Goal: Task Accomplishment & Management: Complete application form

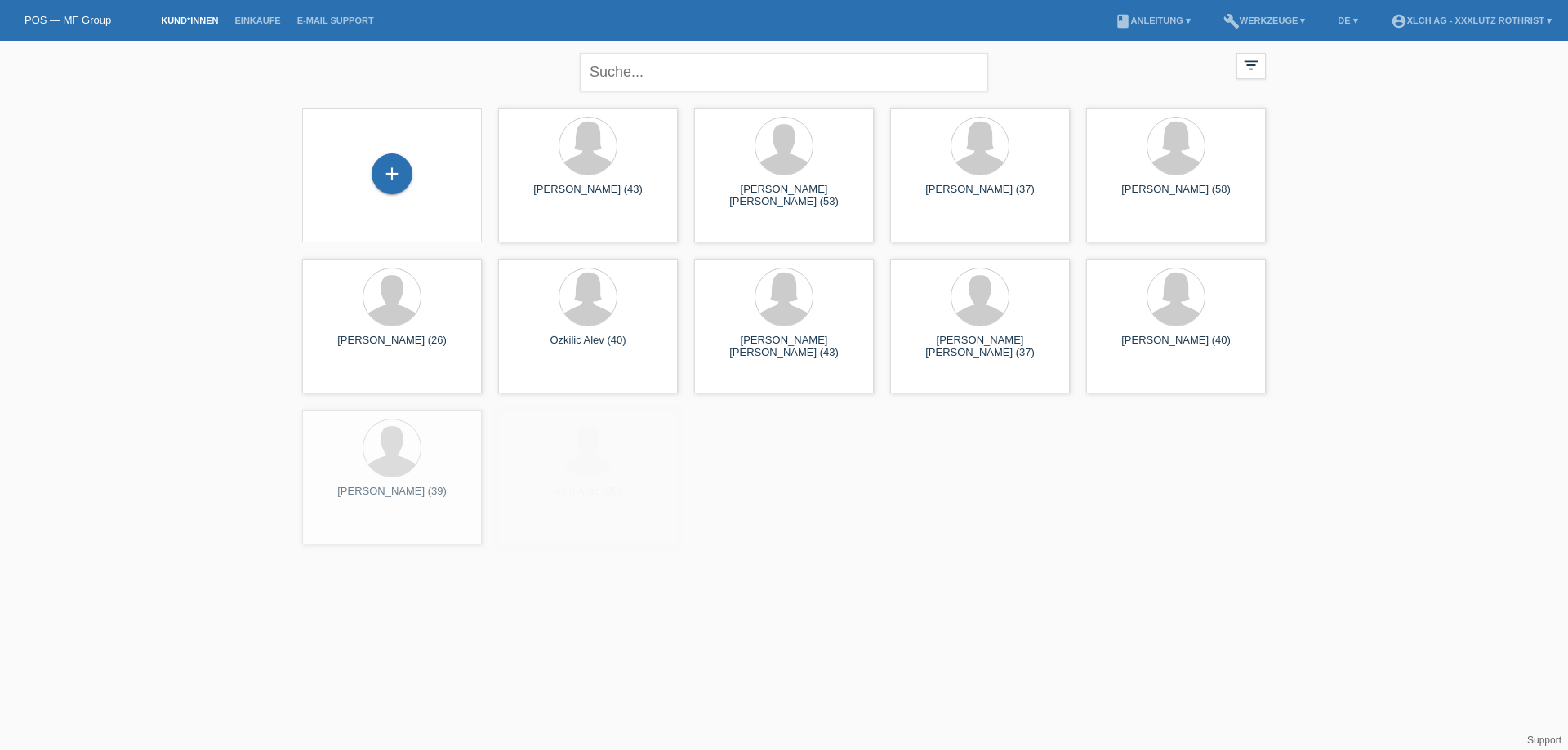
click at [365, 170] on div "+" at bounding box center [392, 175] width 154 height 43
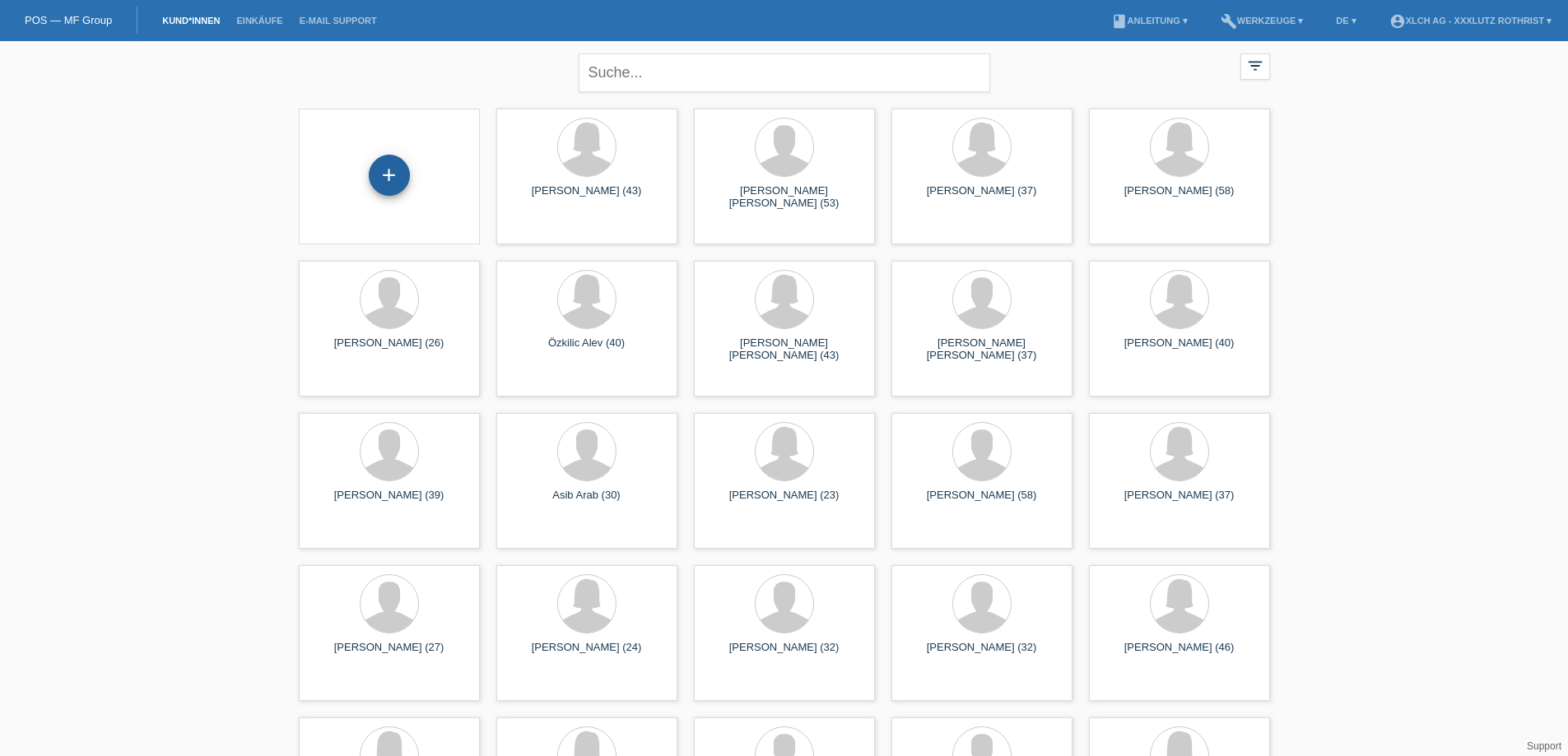
click at [400, 177] on div "+" at bounding box center [389, 175] width 41 height 41
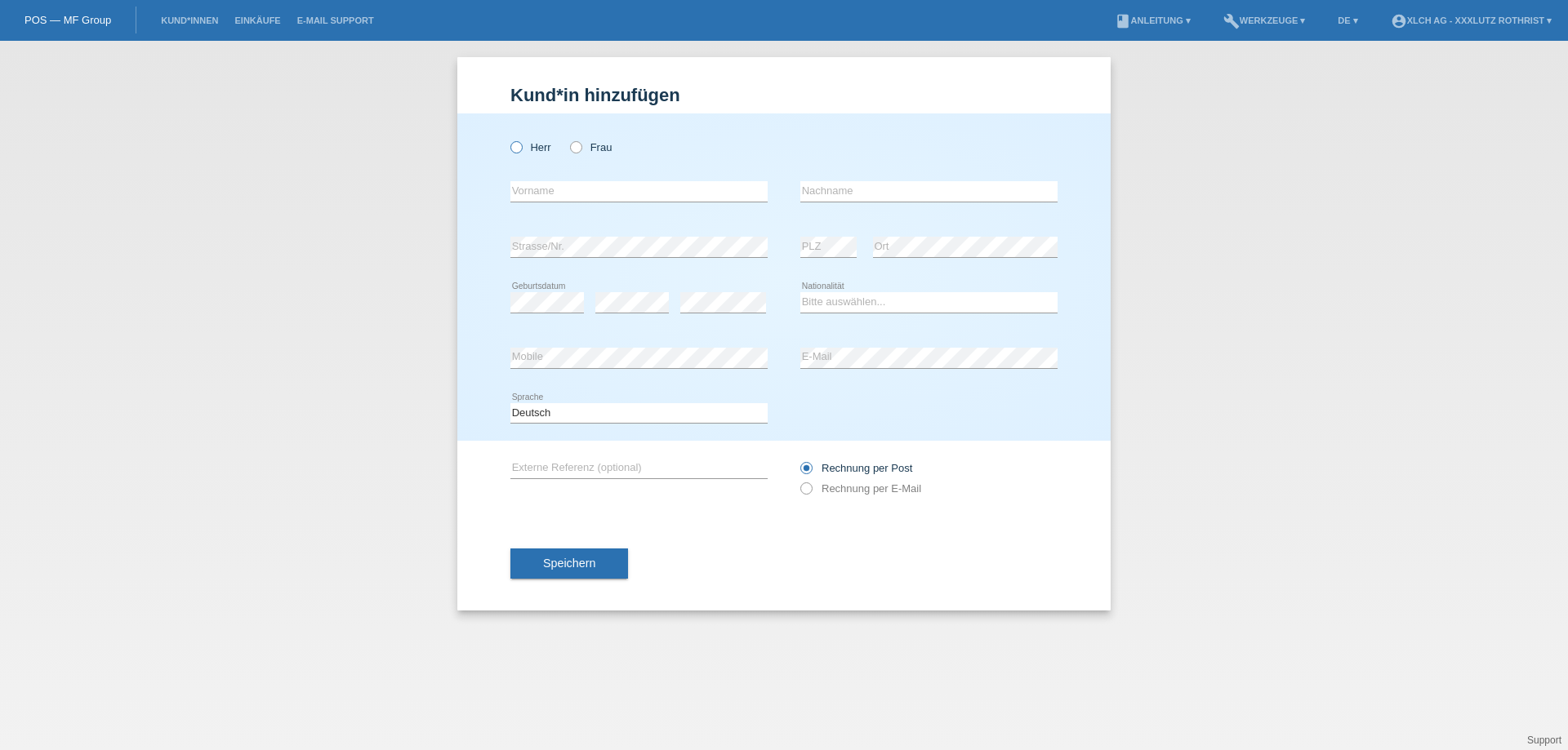
click at [508, 138] on icon at bounding box center [508, 138] width 0 height 0
click at [513, 149] on input "Herr" at bounding box center [516, 146] width 11 height 11
radio input "true"
click at [537, 184] on input "text" at bounding box center [639, 191] width 257 height 20
type input "[PERSON_NAME]"
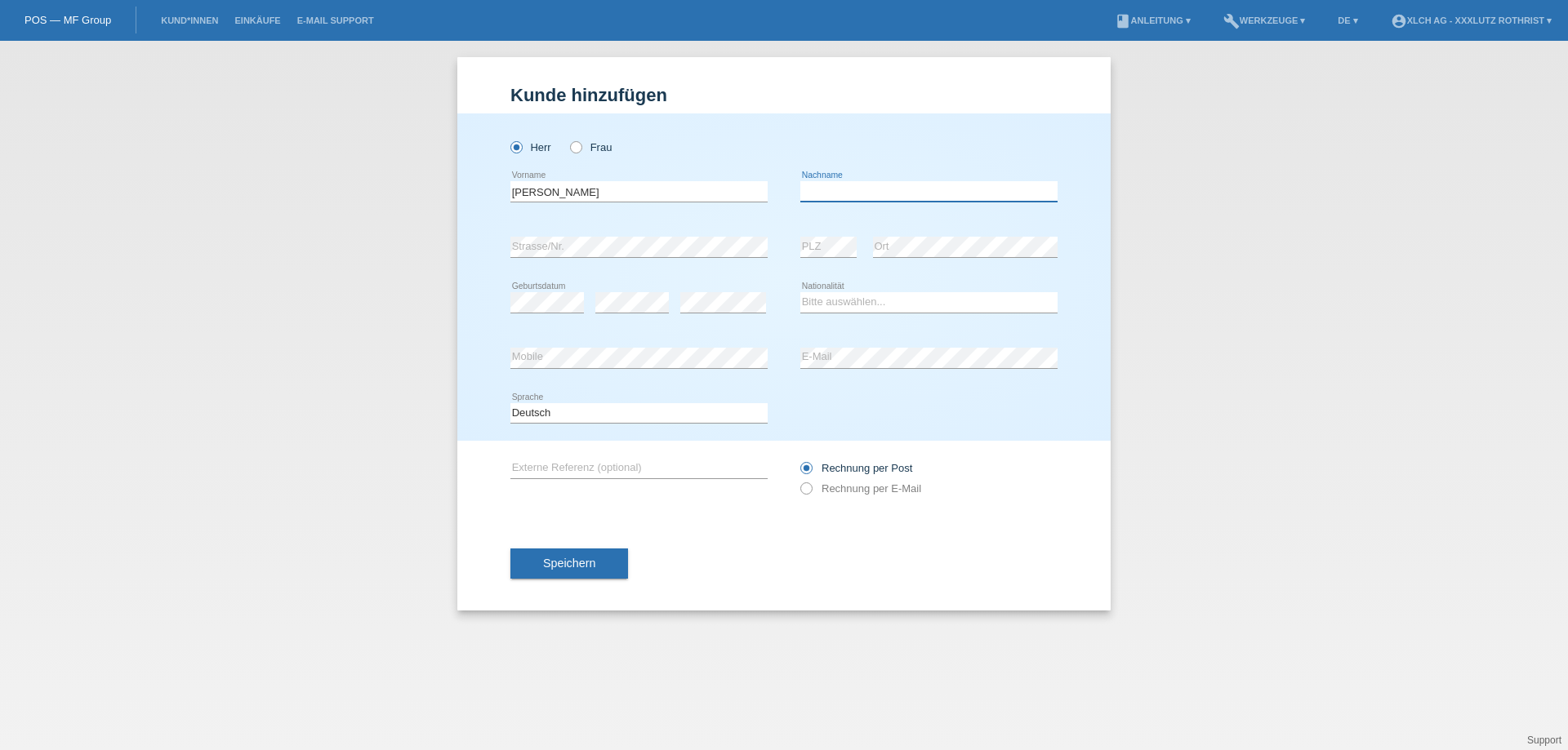
click at [855, 193] on input "text" at bounding box center [929, 191] width 257 height 20
type input "Kameri"
click at [600, 256] on div "error Strasse/Nr." at bounding box center [639, 247] width 257 height 21
click at [859, 301] on select "Bitte auswählen... Schweiz Deutschland Liechtenstein Österreich ------------ Af…" at bounding box center [929, 301] width 257 height 19
select select "XK"
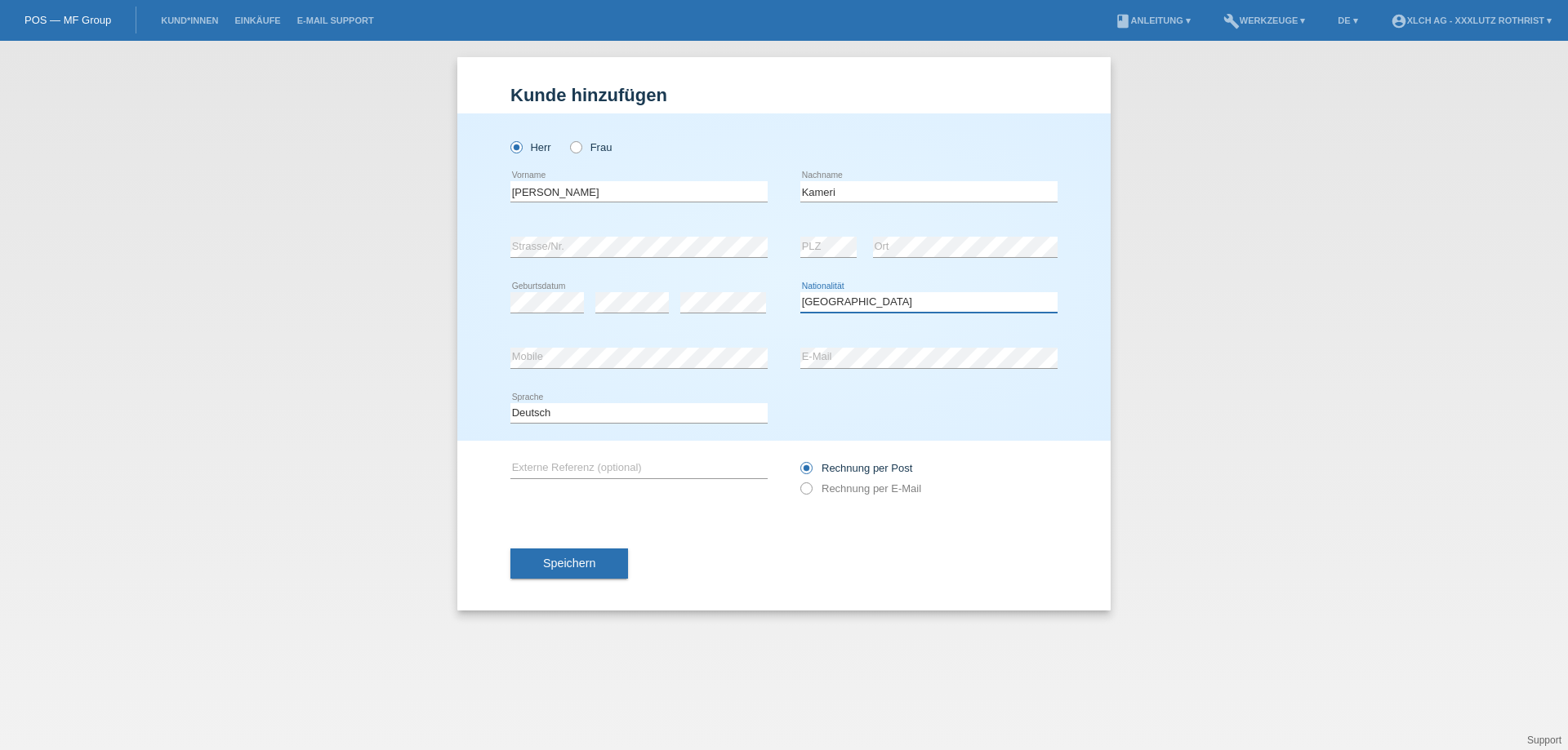
click at [800, 292] on select "Bitte auswählen... Schweiz Deutschland Liechtenstein Österreich ------------ Af…" at bounding box center [929, 301] width 257 height 19
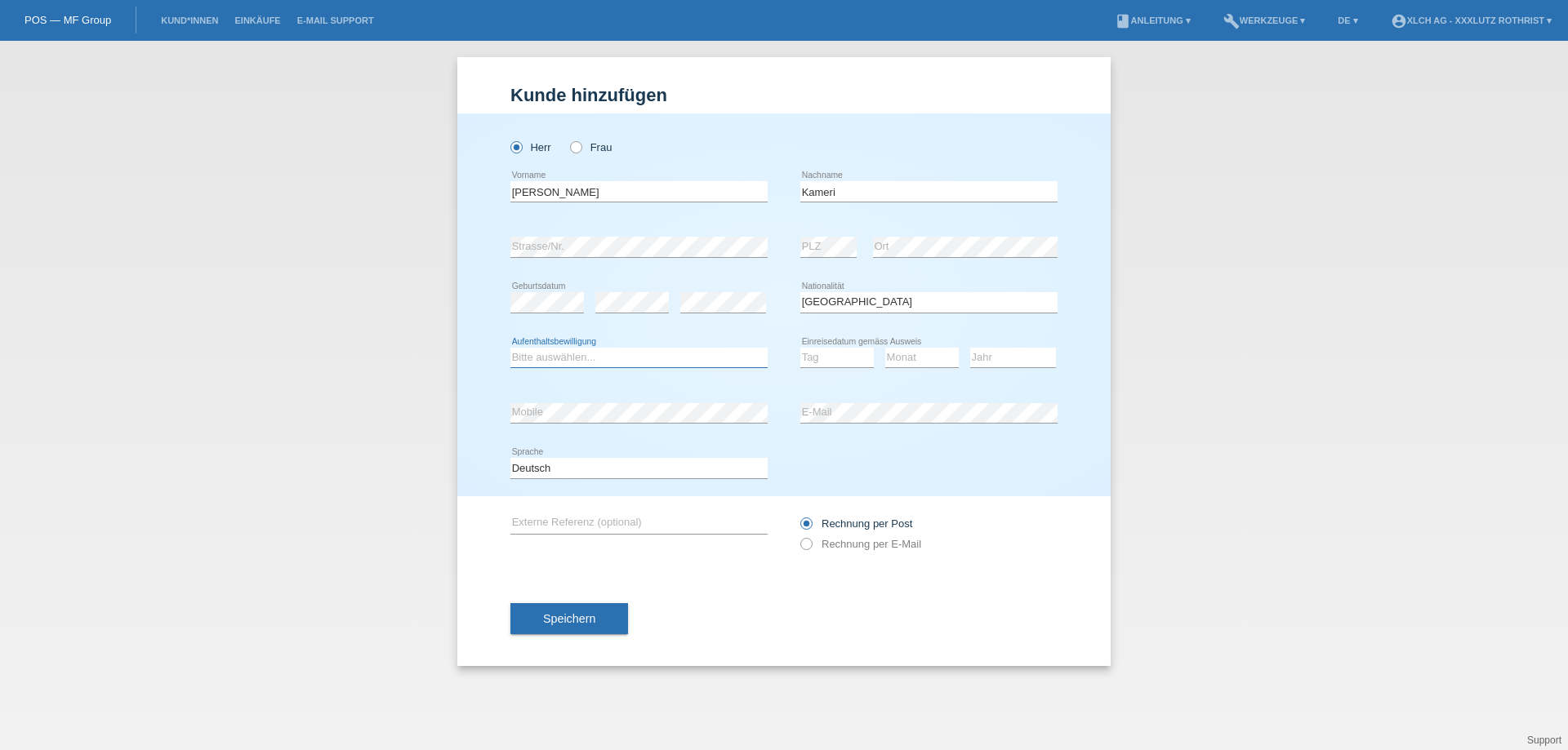
click at [585, 351] on select "Bitte auswählen... C B B - Flüchtlingsstatus Andere" at bounding box center [639, 357] width 257 height 19
select select "C"
click at [824, 358] on select "Tag 01 02 03 04 05 06 07 08 09 10 11" at bounding box center [837, 357] width 73 height 19
select select "09"
click at [895, 361] on select "Monat 01 02 03 04 05 06 07 08 09 10 11" at bounding box center [922, 357] width 73 height 19
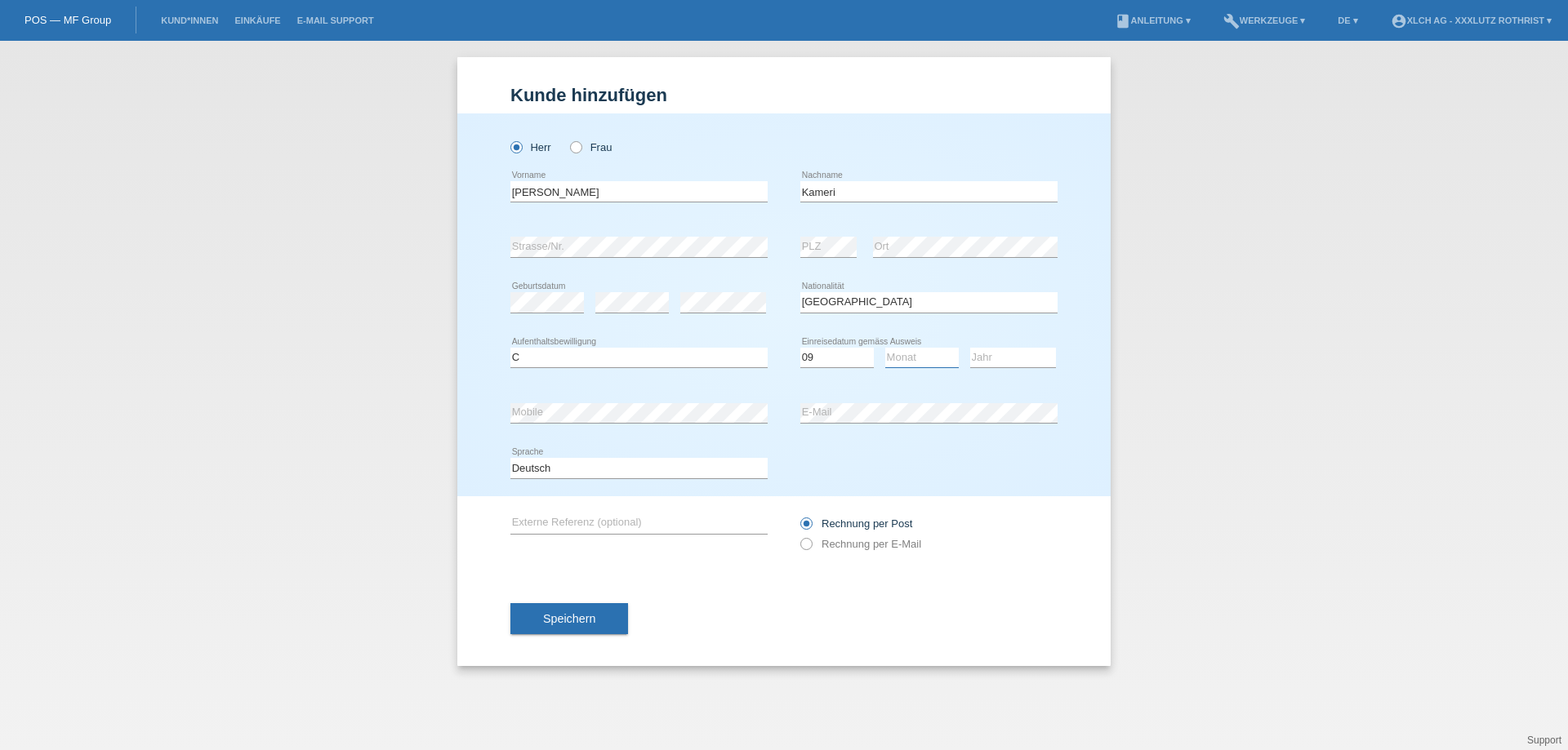
select select "02"
click at [980, 350] on select "Jahr 2025 2024 2023 2022 2021 2020 2019 2018 2017 2016 2015 2014 2013 2012 2011…" at bounding box center [1013, 357] width 86 height 19
select select "2013"
click at [971, 348] on select "Jahr 2025 2024 2023 2022 2021 2020 2019 2018 2017 2016 2015 2014 2013 2012 2011…" at bounding box center [1013, 357] width 86 height 19
click at [667, 256] on div "error Strasse/Nr." at bounding box center [639, 247] width 257 height 21
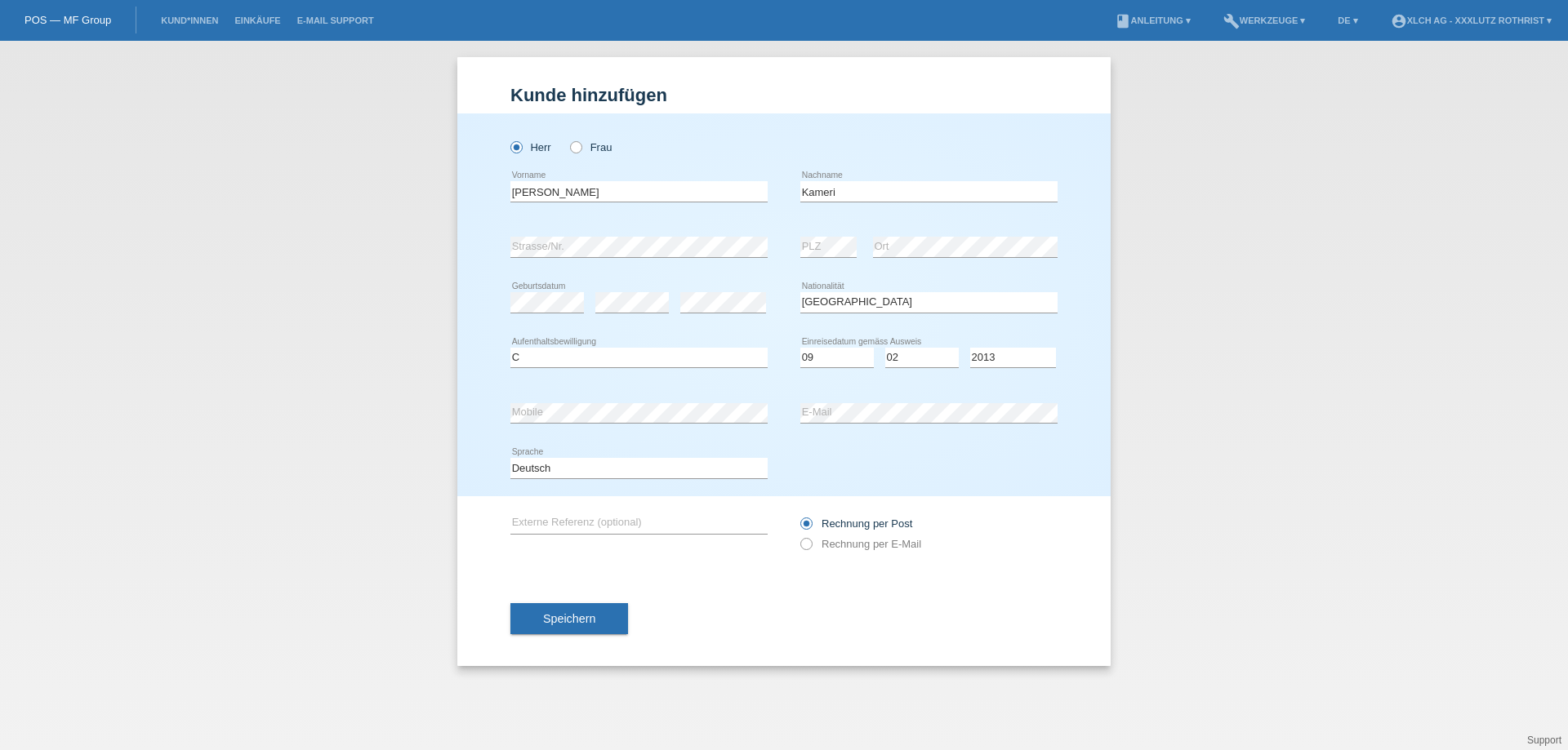
click at [593, 423] on icon at bounding box center [639, 423] width 257 height 1
click at [857, 424] on icon at bounding box center [929, 423] width 257 height 1
click at [577, 232] on div "error Strasse/Nr." at bounding box center [639, 247] width 257 height 56
click at [874, 552] on div "Rechnung per Post Rechnung per E-Mail" at bounding box center [929, 534] width 257 height 41
click at [875, 543] on label "Rechnung per E-Mail" at bounding box center [860, 544] width 121 height 13
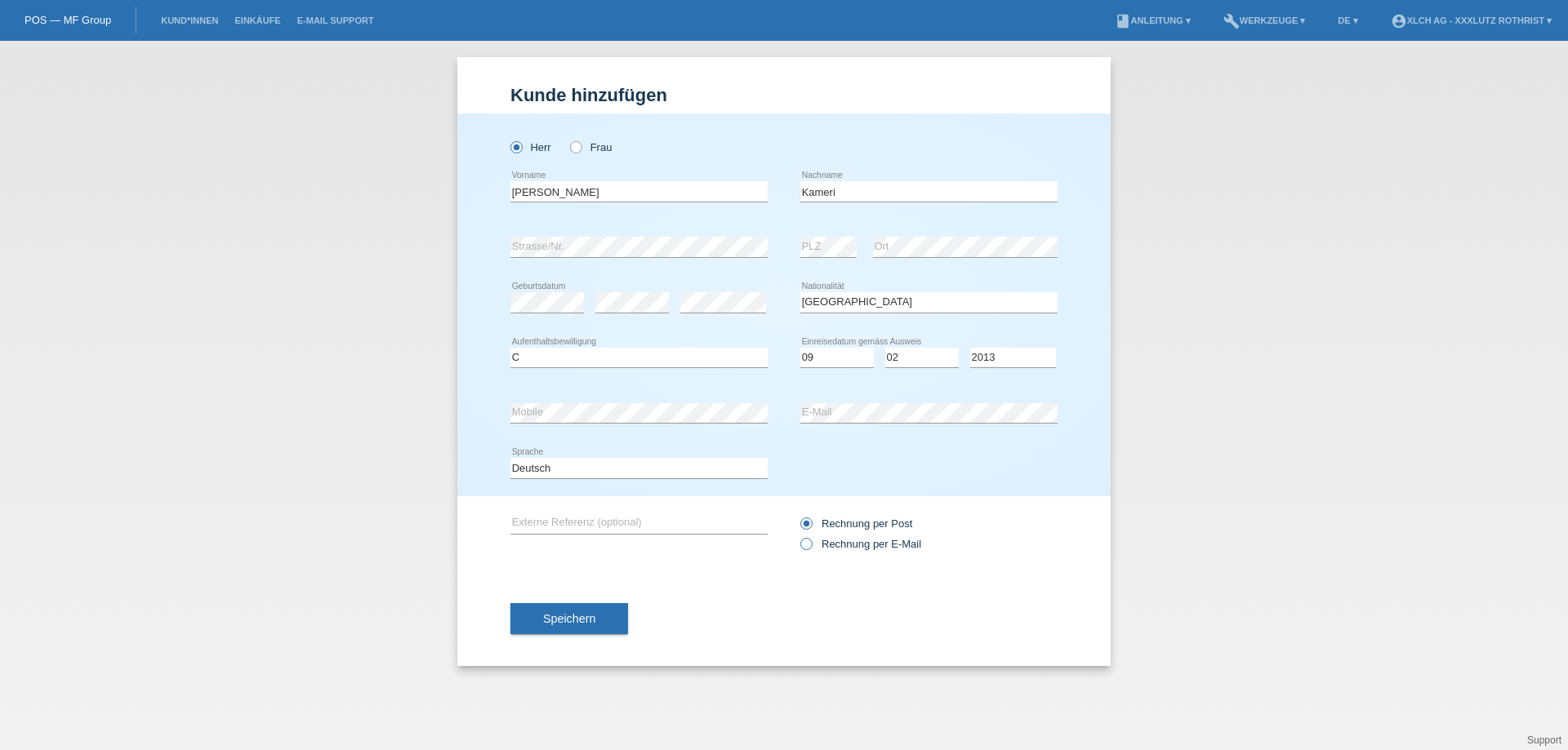
click at [811, 543] on input "Rechnung per E-Mail" at bounding box center [805, 548] width 11 height 20
radio input "true"
click at [888, 526] on label "Rechnung per Post" at bounding box center [856, 523] width 112 height 13
click at [811, 526] on input "Rechnung per Post" at bounding box center [805, 527] width 11 height 20
radio input "true"
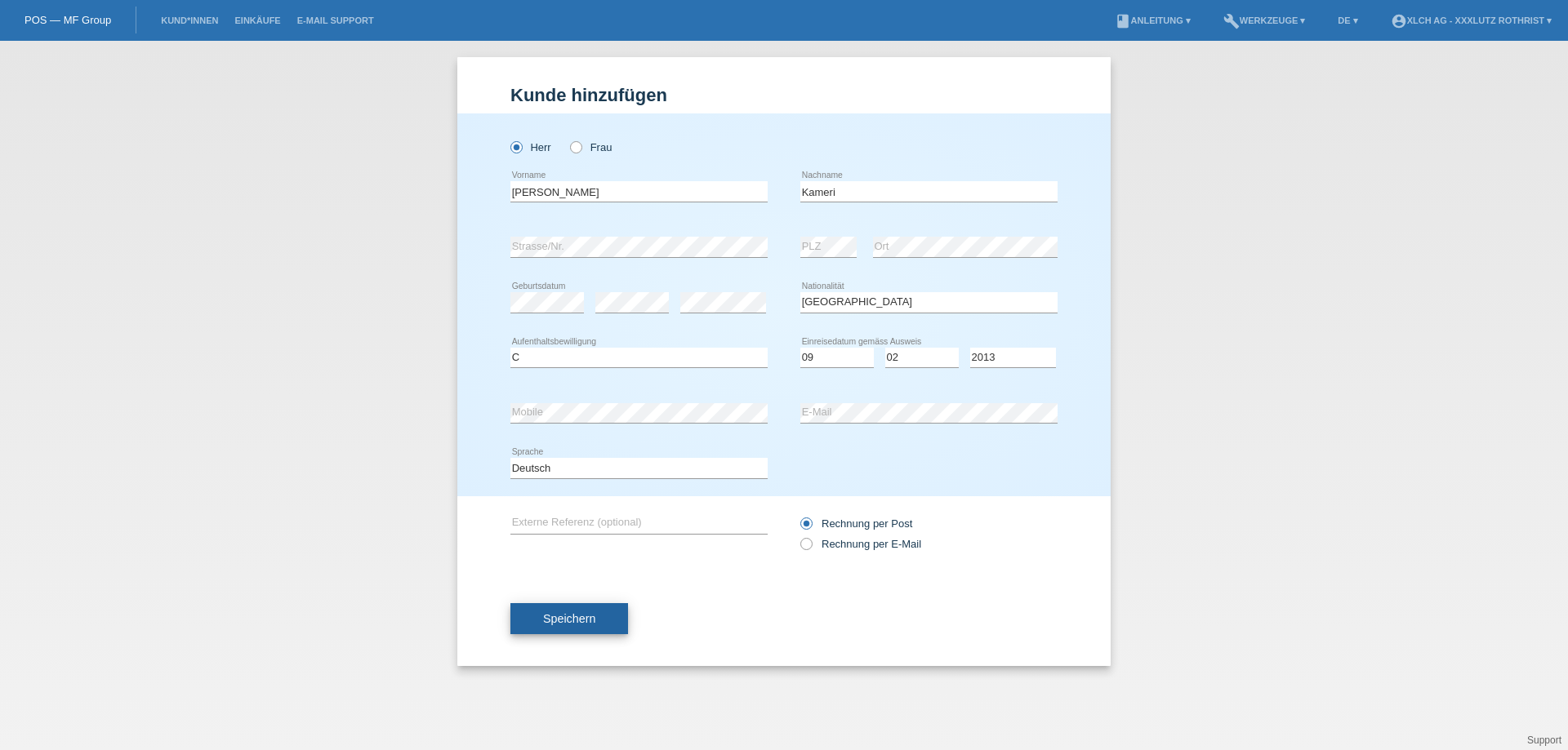
click at [582, 616] on span "Speichern" at bounding box center [569, 619] width 53 height 13
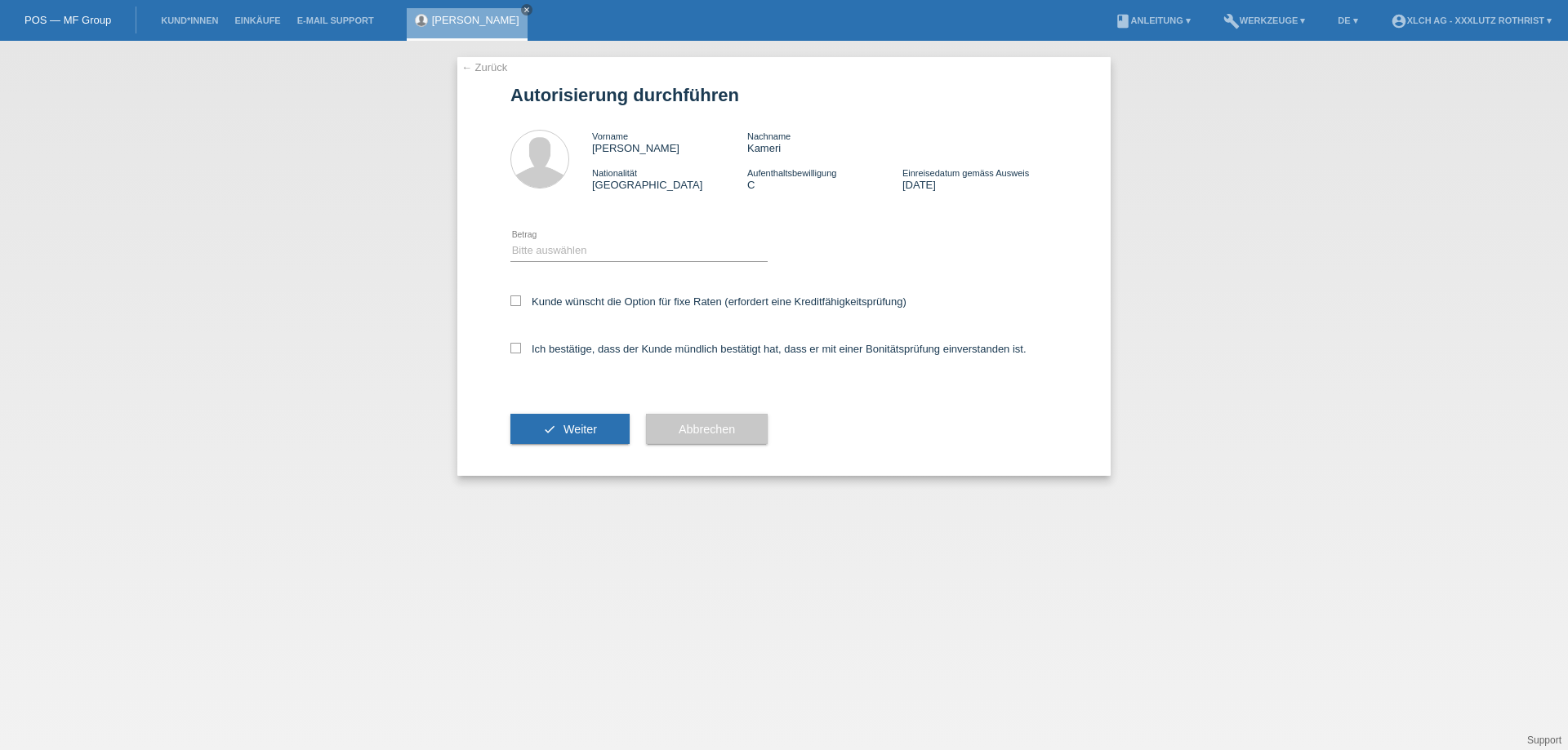
click at [574, 248] on select "Bitte auswählen CHF 1.00 - CHF 499.00 CHF 500.00 - CHF 1'999.00 CHF 2'000.00 - …" at bounding box center [639, 250] width 257 height 19
select select "3"
click at [511, 241] on select "Bitte auswählen CHF 1.00 - CHF 499.00 CHF 500.00 - CHF 1'999.00 CHF 2'000.00 - …" at bounding box center [639, 250] width 257 height 19
click at [602, 344] on label "Ich bestätige, dass der Kunde mündlich bestätigt hat, dass er mit einer Bonität…" at bounding box center [769, 349] width 516 height 13
click at [521, 344] on input "Ich bestätige, dass der Kunde mündlich bestätigt hat, dass er mit einer Bonität…" at bounding box center [516, 348] width 11 height 11
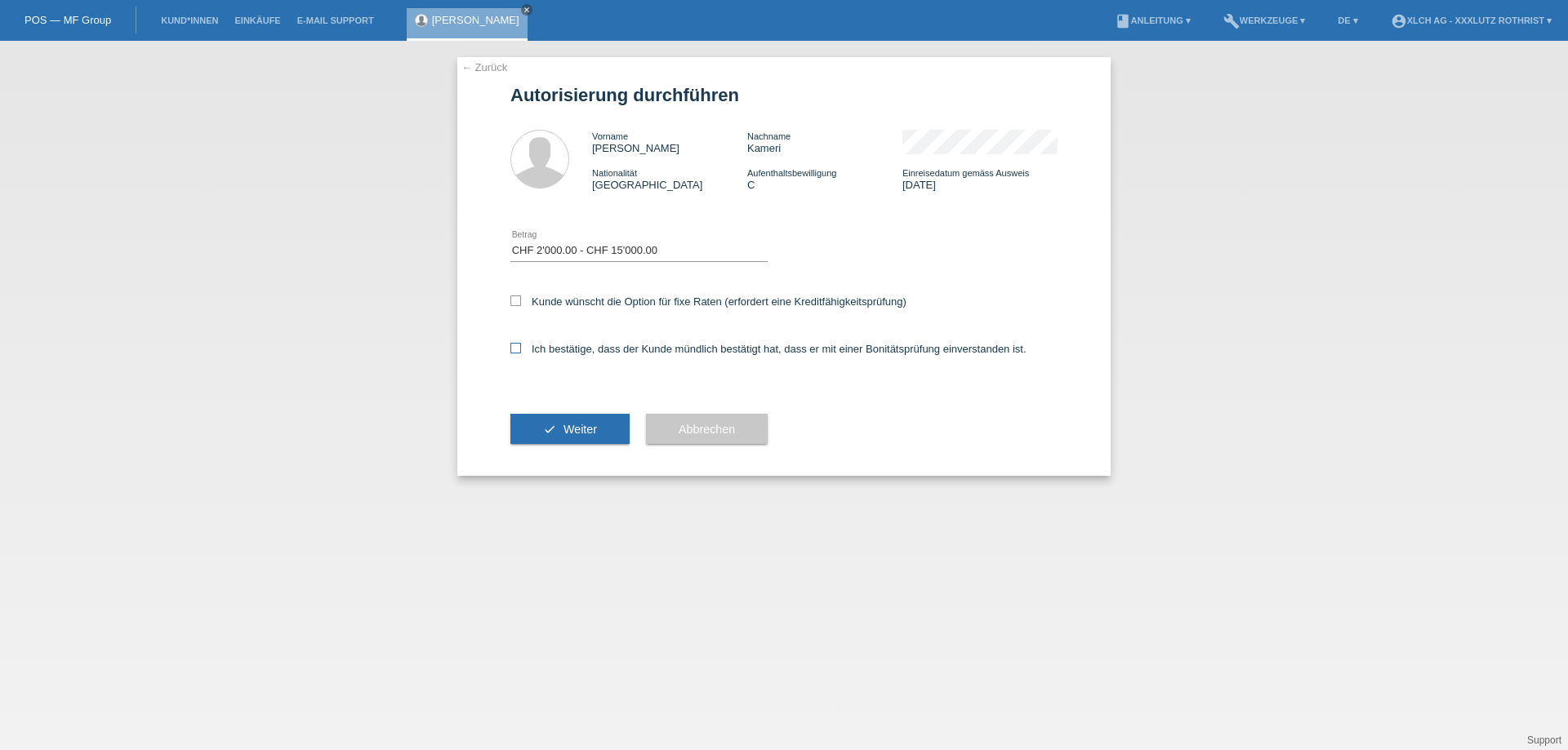
checkbox input "true"
click at [615, 300] on label "Kunde wünscht die Option für fixe Raten (erfordert eine Kreditfähigkeitsprüfung)" at bounding box center [708, 301] width 396 height 13
click at [521, 300] on input "Kunde wünscht die Option für fixe Raten (erfordert eine Kreditfähigkeitsprüfung)" at bounding box center [516, 300] width 11 height 11
checkbox input "true"
click at [583, 425] on span "Weiter" at bounding box center [580, 430] width 33 height 13
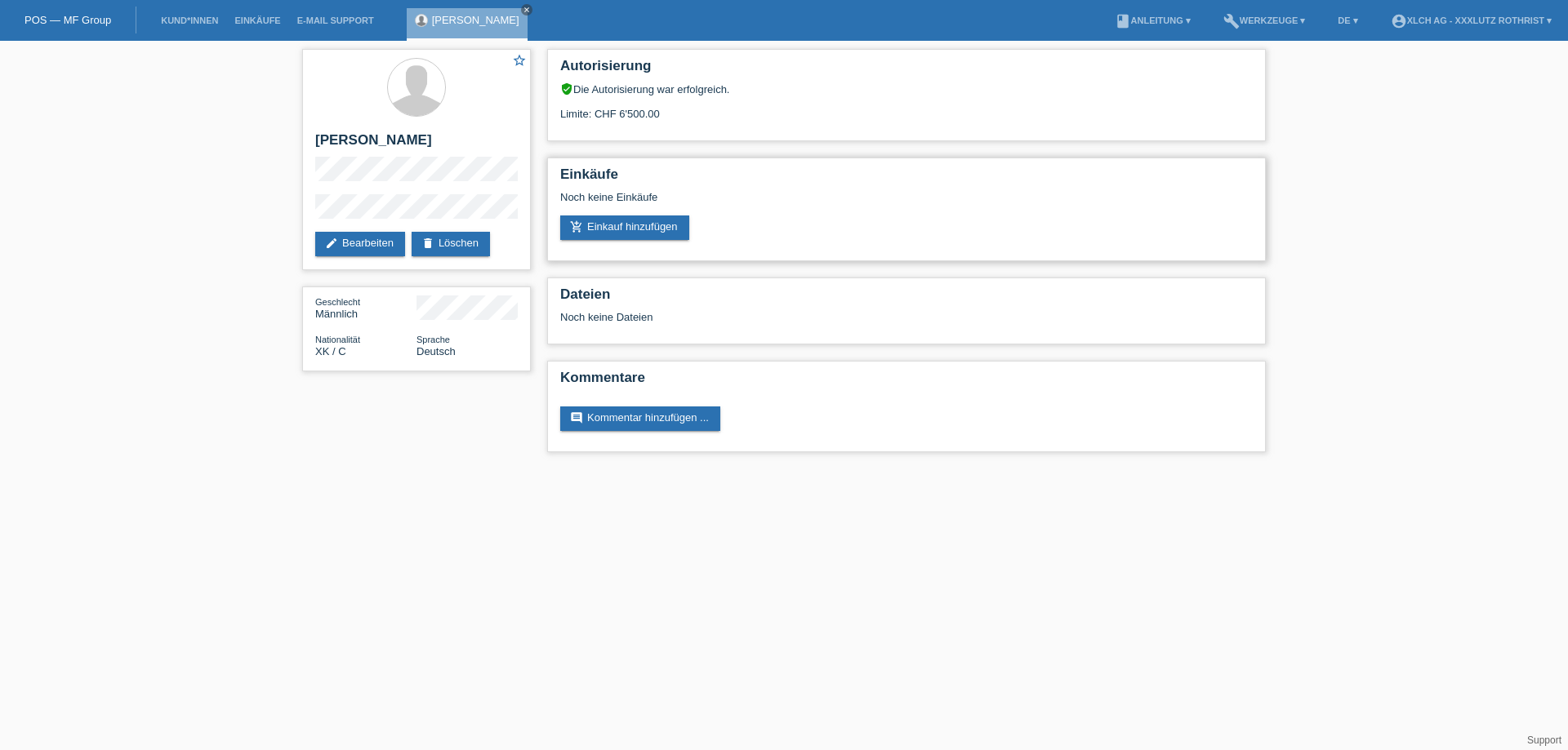
click at [617, 240] on div "Einkäufe Noch keine Einkäufe add_shopping_cart Einkauf hinzufügen" at bounding box center [906, 209] width 718 height 103
click at [626, 232] on link "add_shopping_cart Einkauf hinzufügen" at bounding box center [624, 227] width 129 height 24
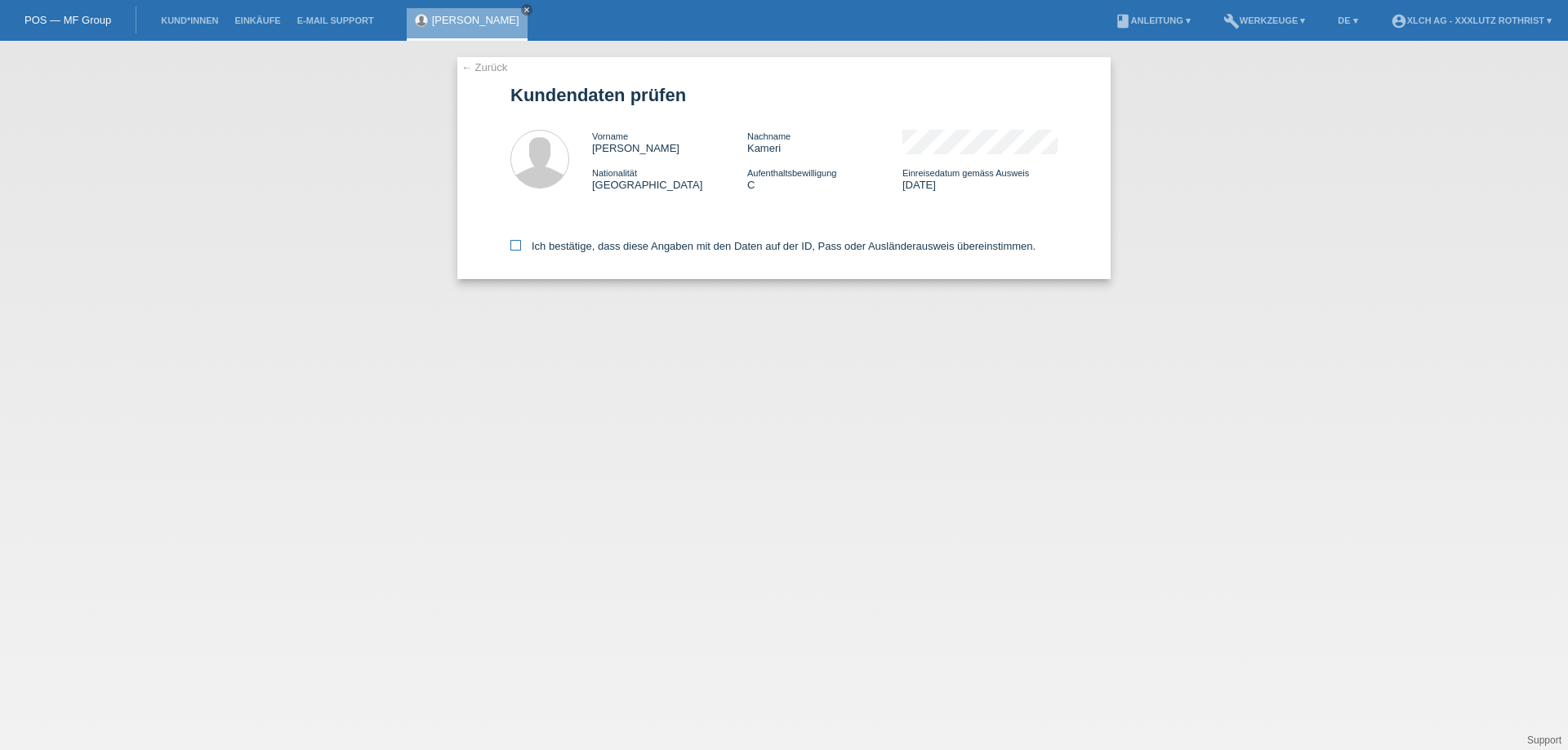
click at [560, 246] on label "Ich bestätige, dass diese Angaben mit den Daten auf der ID, Pass oder Ausländer…" at bounding box center [773, 246] width 525 height 13
click at [521, 246] on input "Ich bestätige, dass diese Angaben mit den Daten auf der ID, Pass oder Ausländer…" at bounding box center [516, 245] width 11 height 11
checkbox input "true"
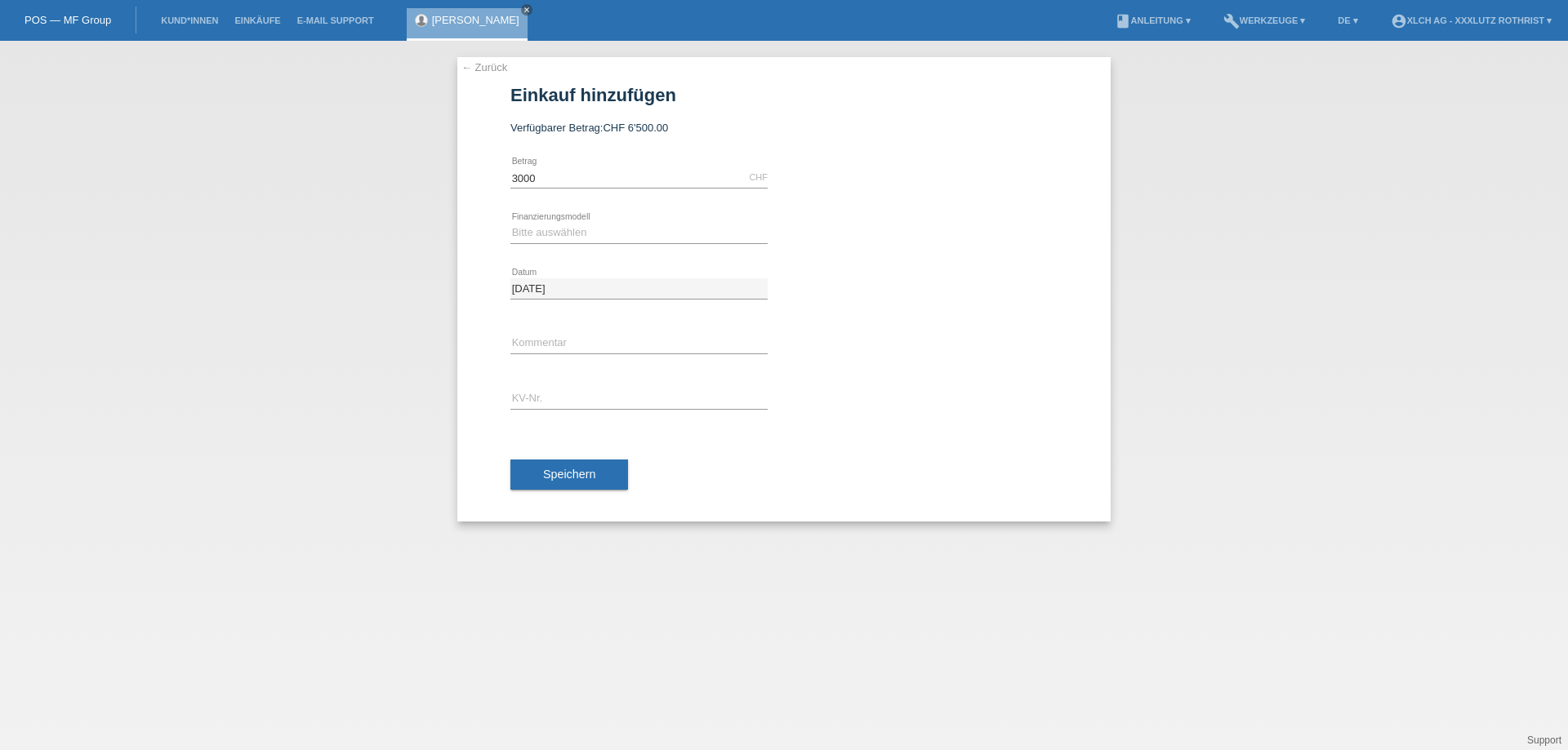
type input "3000.00"
click at [551, 244] on icon at bounding box center [639, 244] width 257 height 1
click at [554, 231] on select "Bitte auswählen Kauf auf Rechnung mit Teilzahlungsoption Fixe Raten - Zinsübern…" at bounding box center [639, 232] width 257 height 19
click at [511, 223] on select "Bitte auswählen Kauf auf Rechnung mit Teilzahlungsoption Fixe Raten - Zinsübern…" at bounding box center [639, 232] width 257 height 19
click at [659, 236] on select "Bitte auswählen Kauf auf Rechnung mit Teilzahlungsoption Fixe Raten - Zinsübern…" at bounding box center [639, 232] width 257 height 19
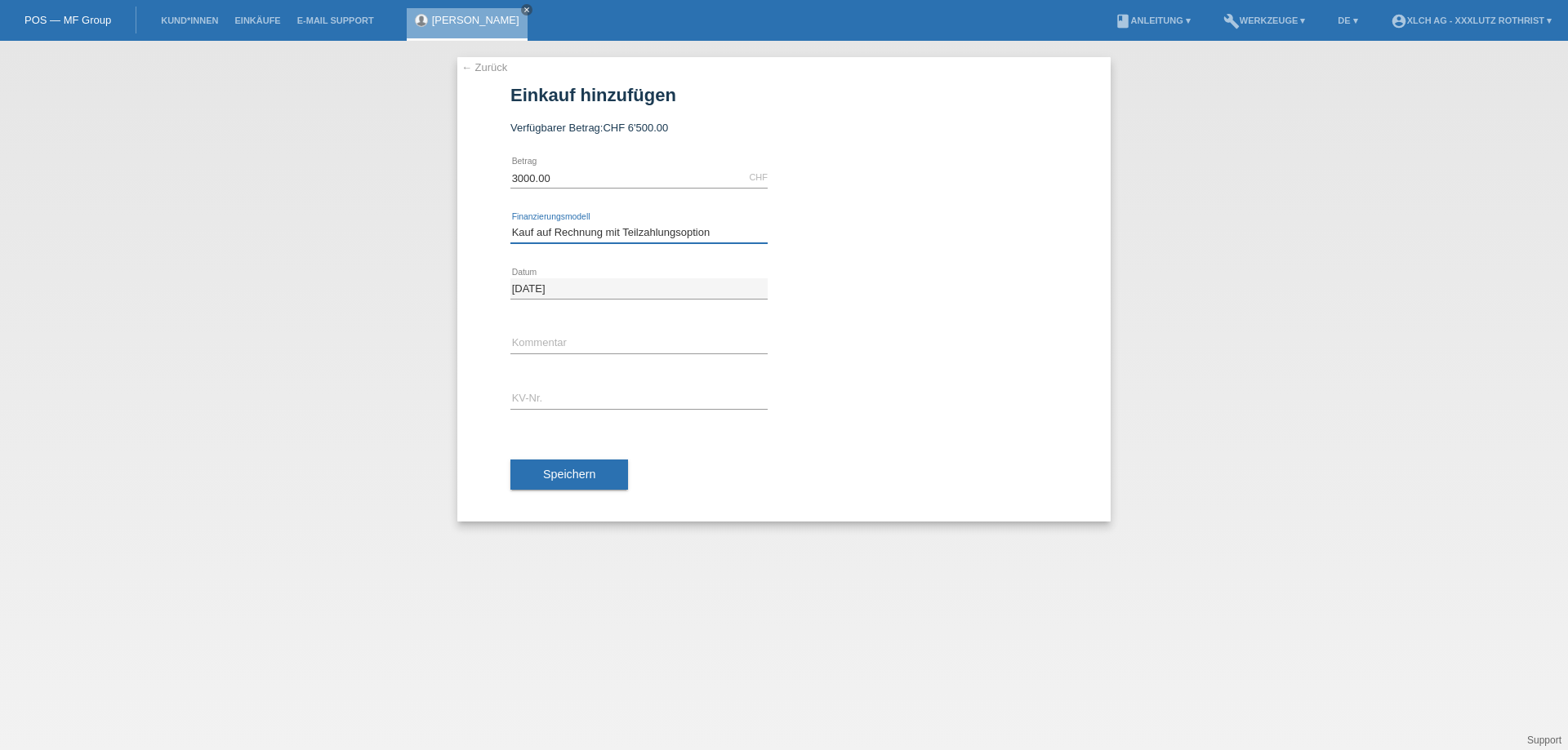
select select "109"
click at [511, 223] on select "Bitte auswählen Kauf auf Rechnung mit Teilzahlungsoption Fixe Raten - Zinsübern…" at bounding box center [639, 232] width 257 height 19
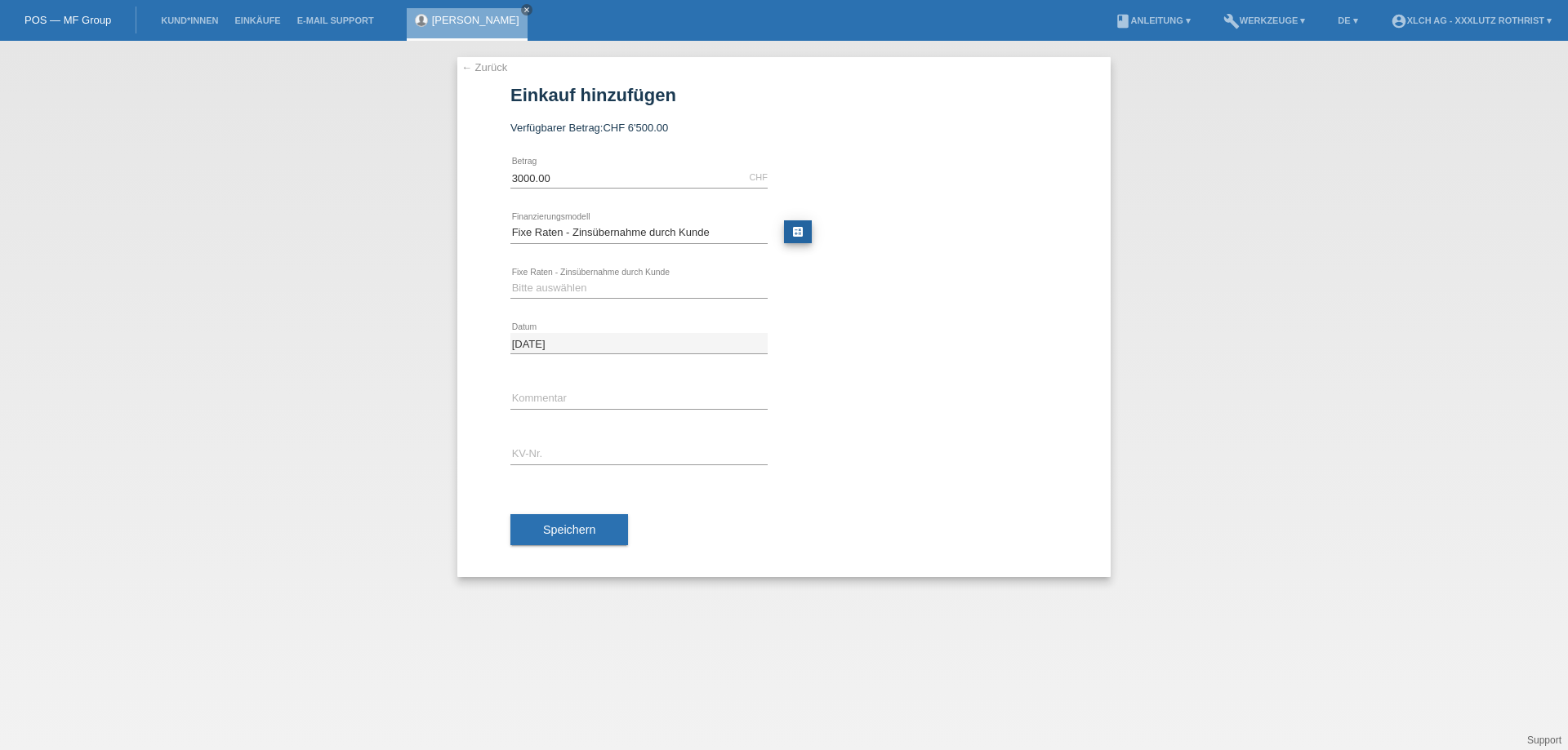
click at [804, 239] on link "calculate" at bounding box center [797, 231] width 28 height 23
type input "3000.00"
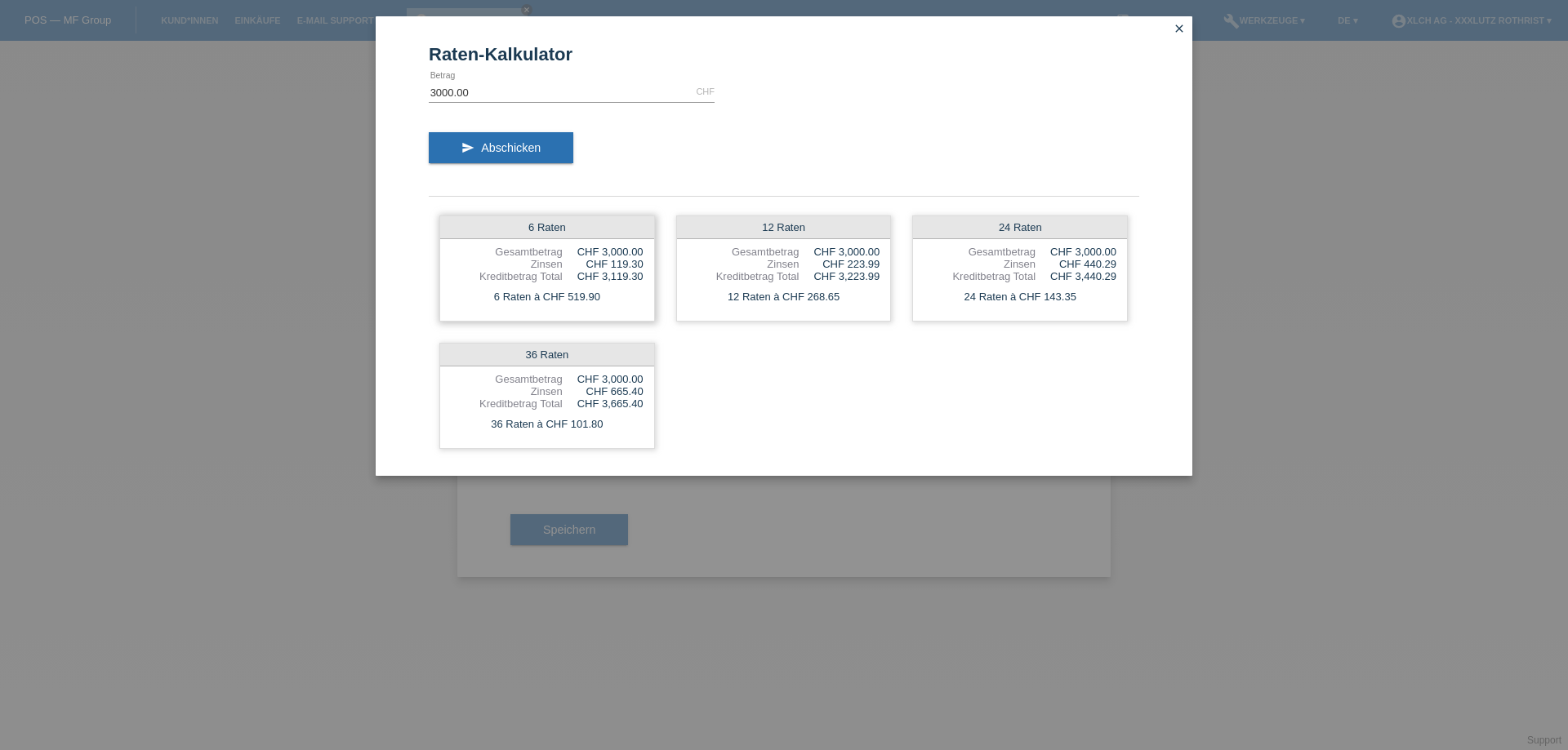
drag, startPoint x: 604, startPoint y: 294, endPoint x: 567, endPoint y: 294, distance: 37.0
click at [567, 294] on div "6 Raten à CHF 519.90" at bounding box center [547, 296] width 214 height 21
click at [1169, 28] on link "close" at bounding box center [1178, 29] width 21 height 19
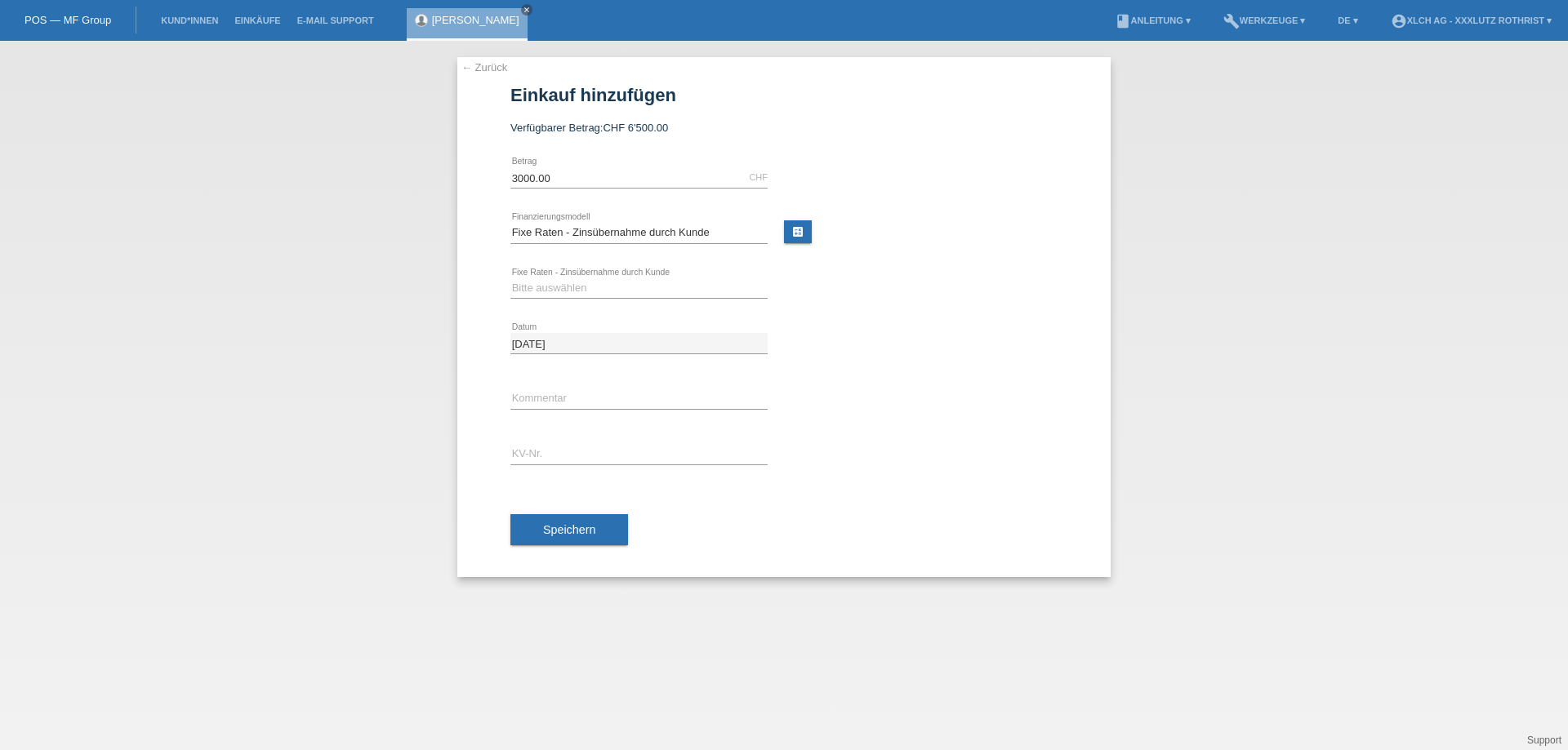
click at [481, 69] on link "← Zurück" at bounding box center [484, 67] width 46 height 13
